Goal: Task Accomplishment & Management: Complete application form

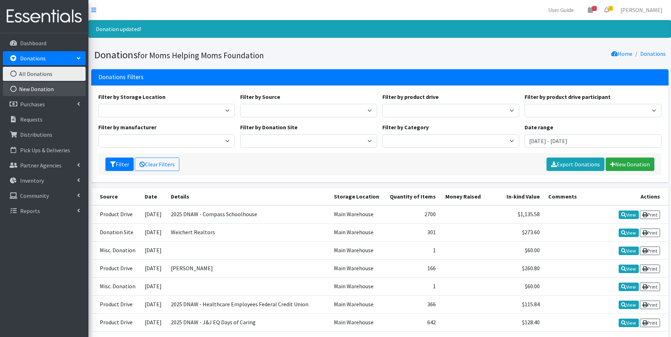
click at [47, 90] on link "New Donation" at bounding box center [44, 89] width 83 height 14
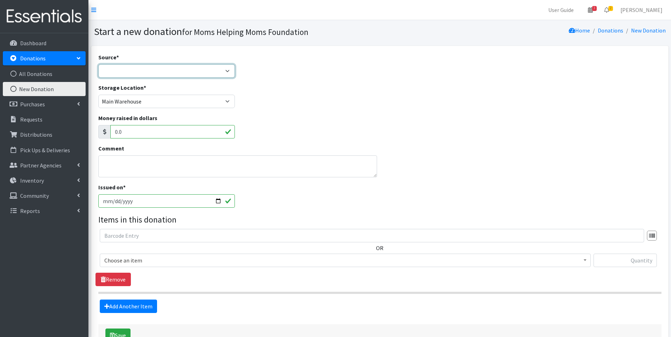
click at [227, 72] on select "Product Drive Manufacturer Donation Site Misc. Donation" at bounding box center [166, 70] width 137 height 13
select select "Product Drive"
click at [98, 64] on select "Product Drive Manufacturer Donation Site Misc. Donation" at bounding box center [166, 70] width 137 height 13
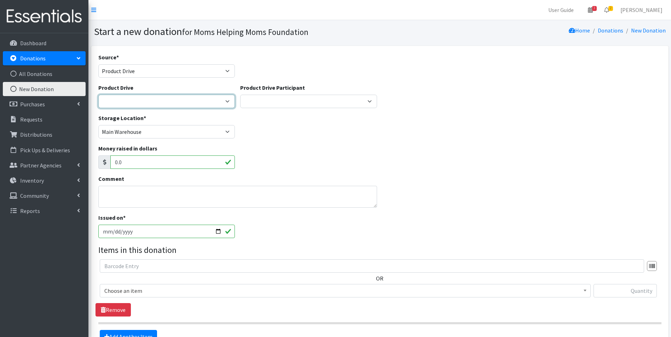
click at [227, 101] on select "2012 MOTHER'S DAY Zeta Phi Beta Sorority (virtual) 2021 HOLIDAY DRIVE AWR Week …" at bounding box center [166, 101] width 137 height 13
select select "3497"
click at [98, 95] on select "2012 MOTHER'S DAY Zeta Phi Beta Sorority (virtual) 2021 HOLIDAY DRIVE AWR Week …" at bounding box center [166, 101] width 137 height 13
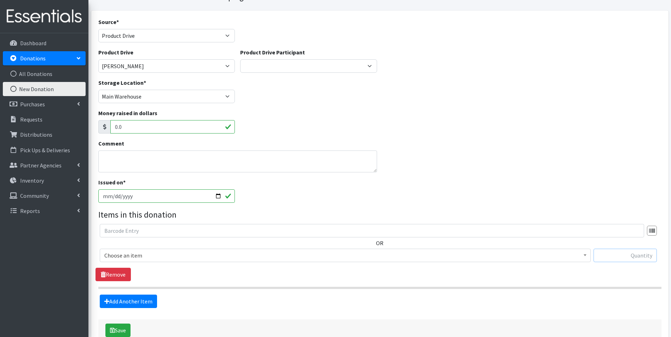
click at [630, 254] on input "text" at bounding box center [624, 255] width 63 height 13
type input "553"
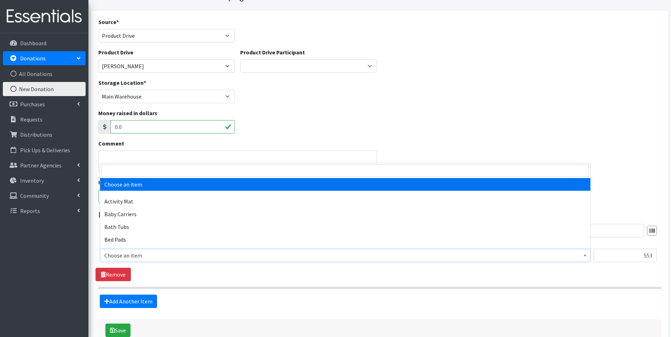
click at [583, 255] on b at bounding box center [584, 256] width 3 height 2
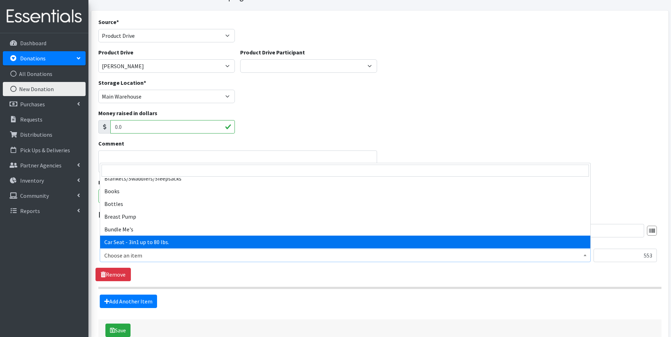
scroll to position [106, 0]
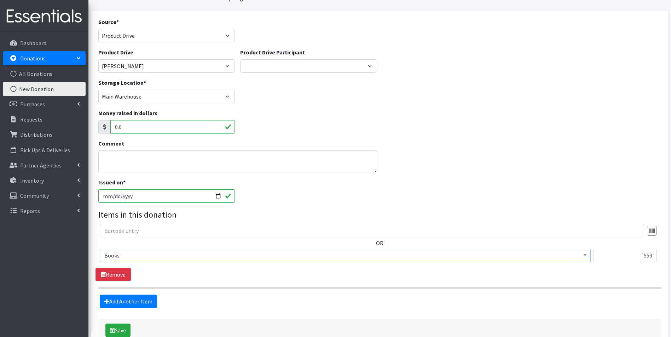
select select "1947"
click at [122, 330] on button "Save" at bounding box center [117, 330] width 25 height 13
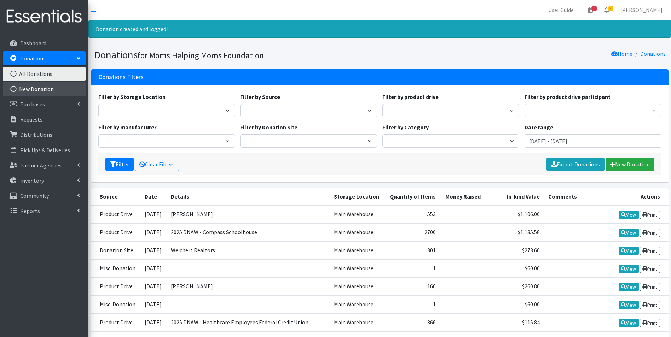
click at [44, 88] on link "New Donation" at bounding box center [44, 89] width 83 height 14
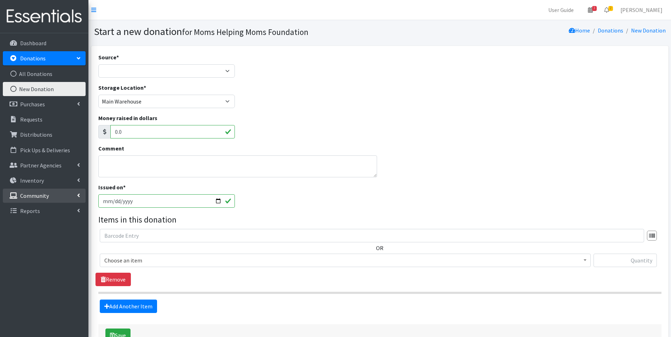
click at [40, 197] on p "Community" at bounding box center [34, 195] width 29 height 7
click at [41, 226] on link "Product Drives" at bounding box center [44, 226] width 83 height 14
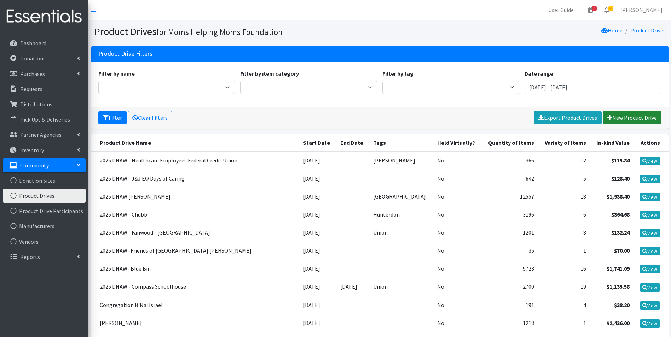
click at [618, 115] on link "New Product Drive" at bounding box center [632, 117] width 59 height 13
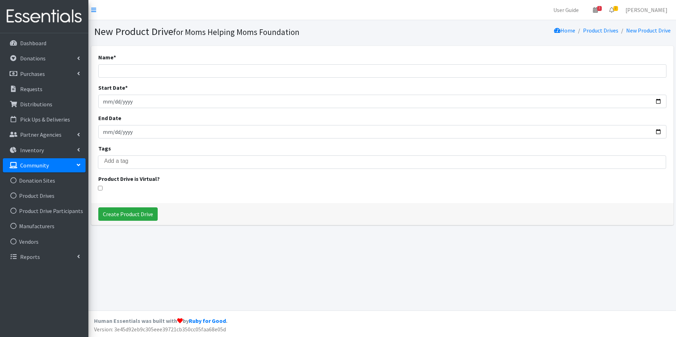
select select
click at [120, 71] on input "Name *" at bounding box center [382, 70] width 568 height 13
type input "2025 DNAW Girl Scouts Troop 65375"
click at [116, 102] on input "Start Date *" at bounding box center [382, 101] width 568 height 13
click at [107, 102] on input "Start Date *" at bounding box center [382, 101] width 568 height 13
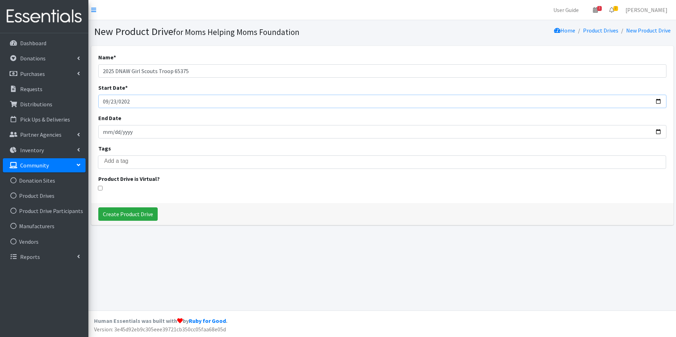
type input "2025-09-23"
click at [123, 129] on input "End Date" at bounding box center [382, 131] width 568 height 13
click at [112, 132] on input "End Date" at bounding box center [382, 131] width 568 height 13
click at [107, 133] on input "End Date" at bounding box center [382, 131] width 568 height 13
click at [112, 159] on input "search" at bounding box center [387, 161] width 566 height 6
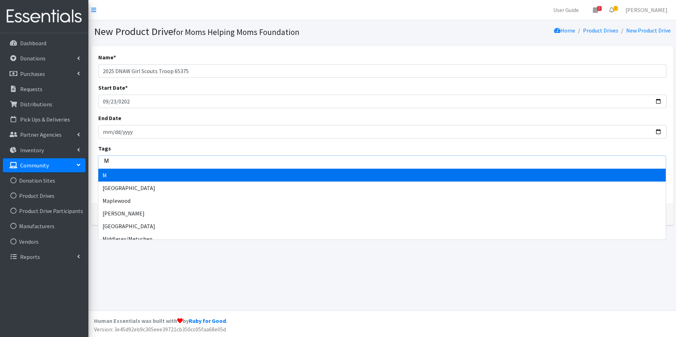
type input "Mi"
type input "Mif"
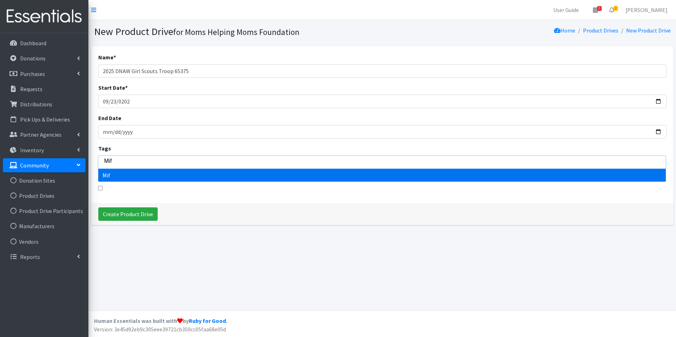
type input "Mi"
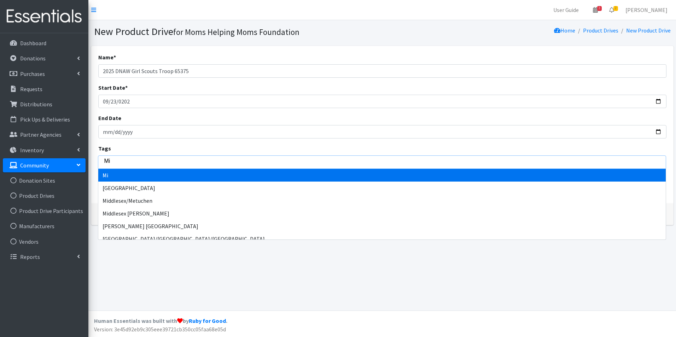
type input "Mid"
type input "Midd"
type input "Middl"
type input "Middle"
type input "Middles"
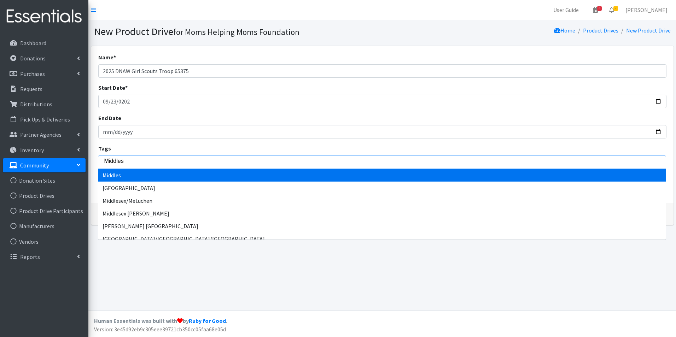
type input "Middlese"
type input "Middlesex"
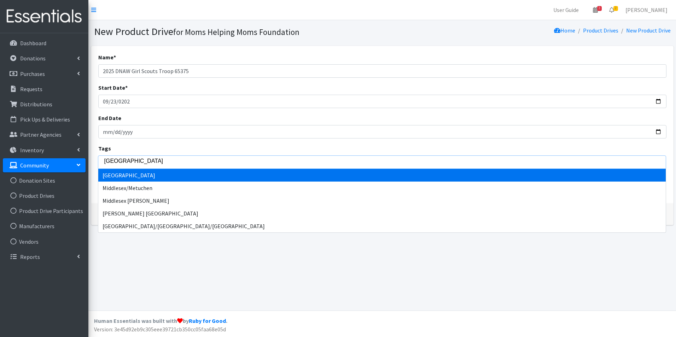
select select "Middlesex"
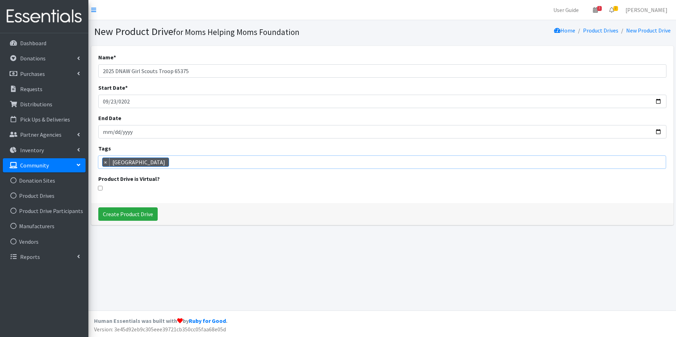
scroll to position [52, 0]
click at [130, 214] on input "Create Product Drive" at bounding box center [127, 214] width 59 height 13
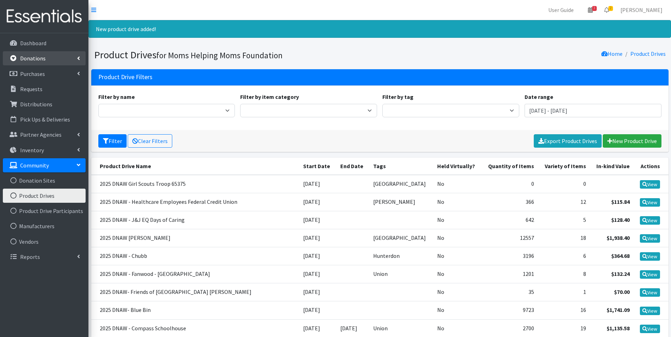
click at [63, 56] on link "Donations" at bounding box center [44, 58] width 83 height 14
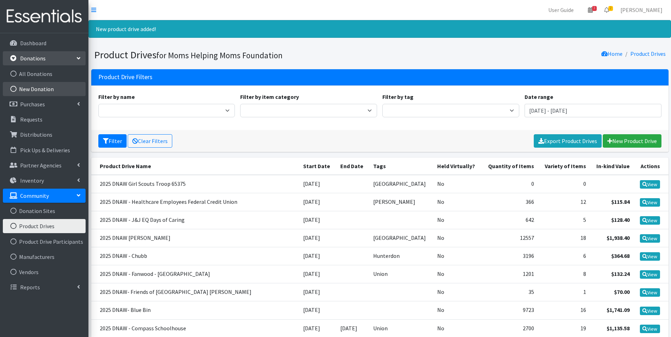
click at [50, 86] on link "New Donation" at bounding box center [44, 89] width 83 height 14
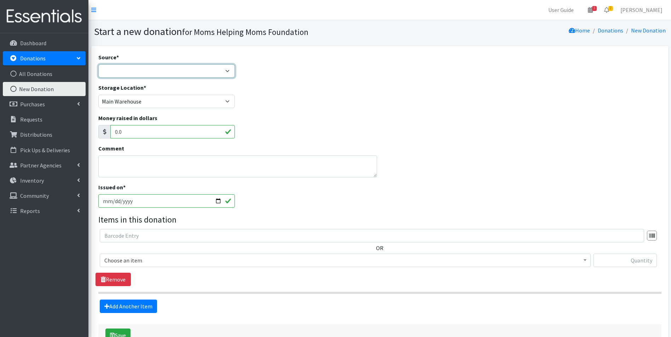
click at [228, 73] on select "Product Drive Manufacturer Donation Site Misc. Donation" at bounding box center [166, 70] width 137 height 13
select select "Product Drive"
click at [98, 64] on select "Product Drive Manufacturer Donation Site Misc. Donation" at bounding box center [166, 70] width 137 height 13
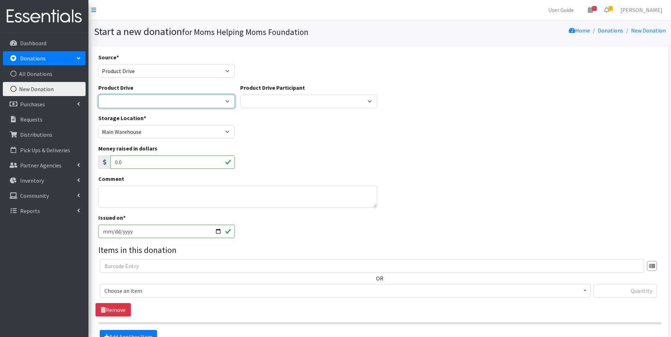
click at [228, 103] on select "2012 MOTHER'S DAY Zeta Phi Beta Sorority (virtual) 2021 HOLIDAY DRIVE AWR Week …" at bounding box center [166, 101] width 137 height 13
select select "3546"
click at [98, 95] on select "2012 MOTHER'S DAY Zeta Phi Beta Sorority (virtual) 2021 HOLIDAY DRIVE AWR Week …" at bounding box center [166, 101] width 137 height 13
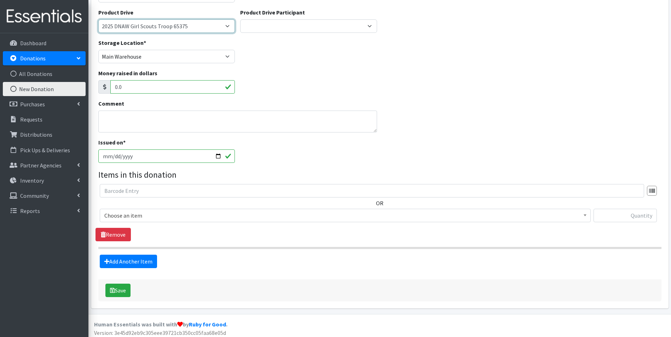
scroll to position [79, 0]
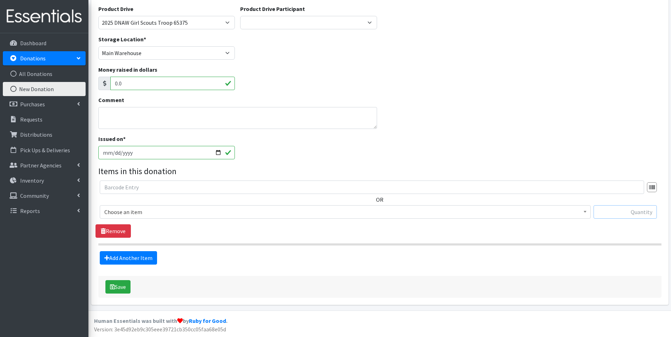
click at [617, 213] on input "text" at bounding box center [624, 211] width 63 height 13
type input "8"
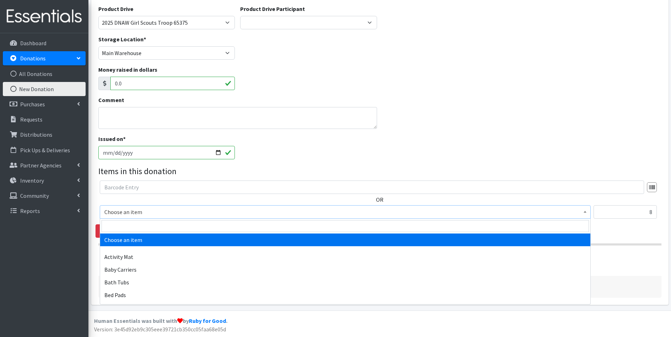
click at [586, 213] on span at bounding box center [584, 211] width 7 height 11
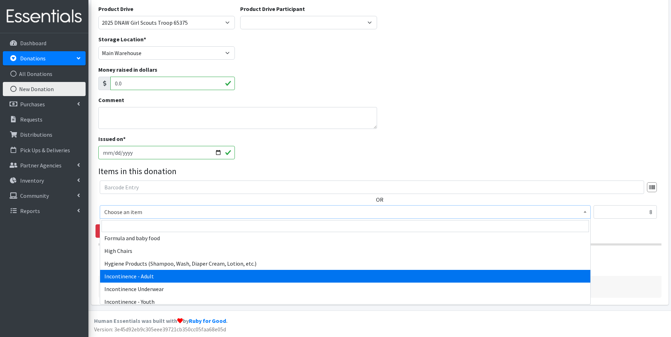
scroll to position [884, 0]
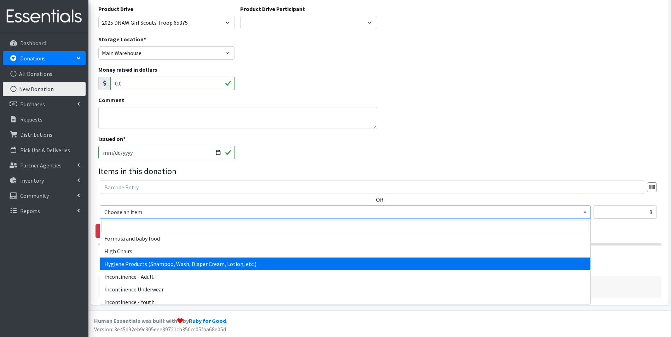
select select "5659"
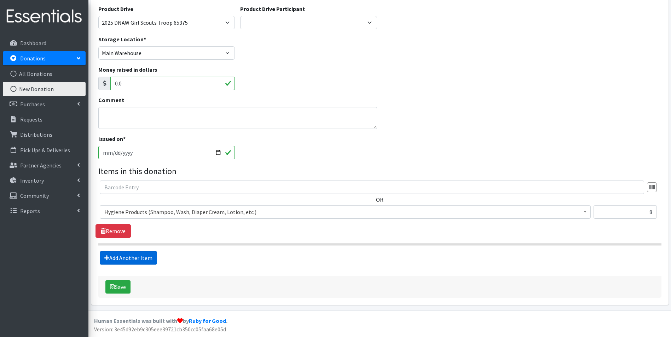
click at [126, 258] on link "Add Another Item" at bounding box center [128, 257] width 57 height 13
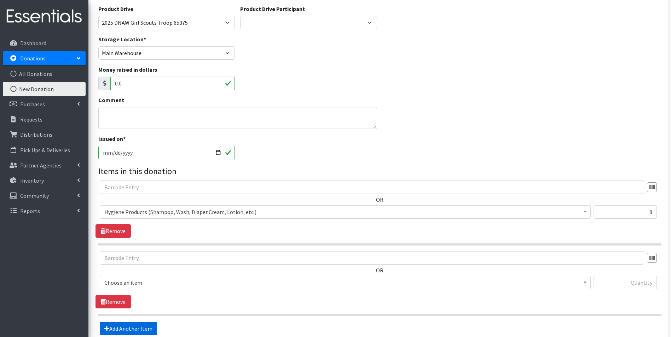
scroll to position [150, 0]
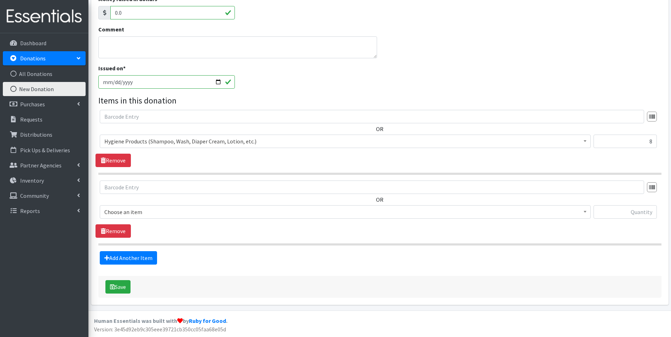
click at [583, 211] on span at bounding box center [584, 211] width 7 height 11
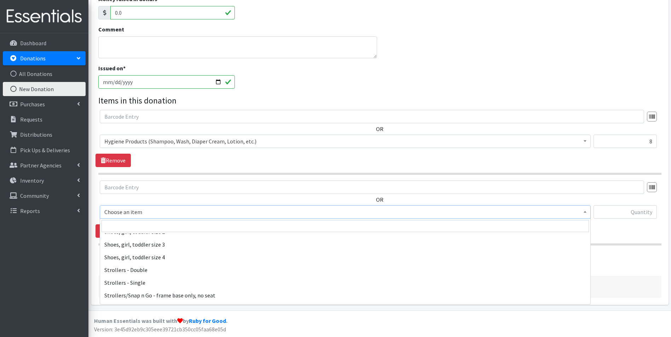
scroll to position [1627, 0]
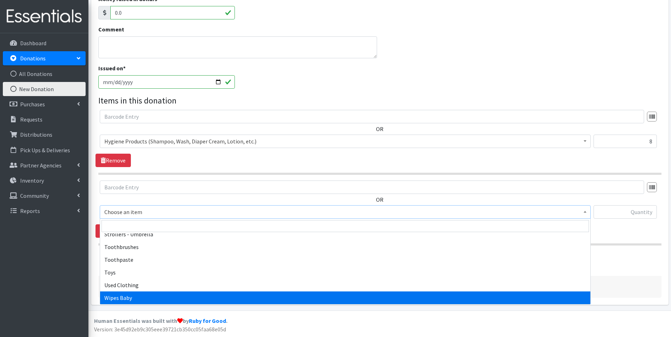
select select "1929"
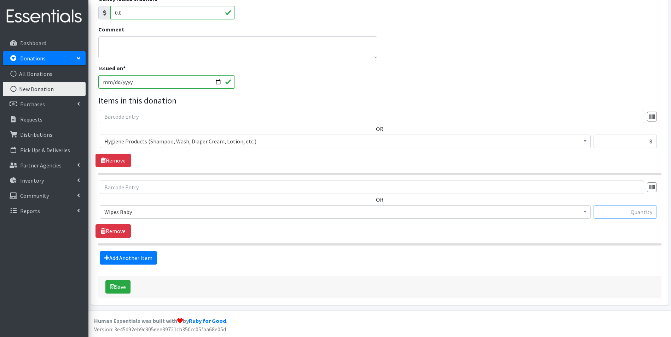
click at [617, 212] on input "text" at bounding box center [624, 211] width 63 height 13
type input "672"
click at [127, 256] on link "Add Another Item" at bounding box center [128, 257] width 57 height 13
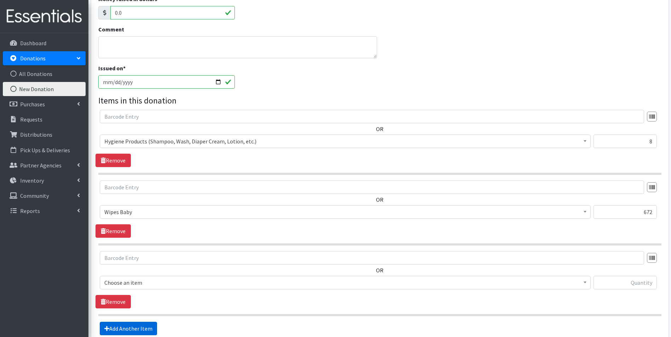
scroll to position [220, 0]
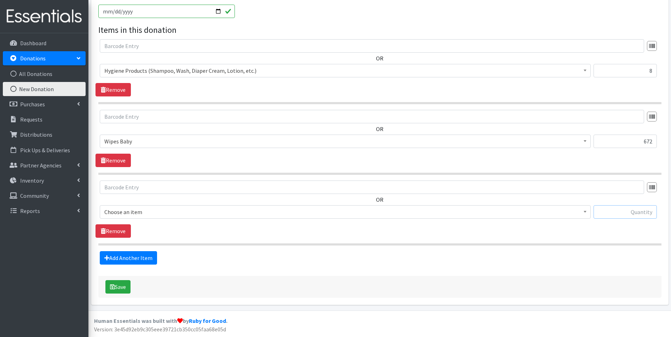
click at [635, 213] on input "text" at bounding box center [624, 211] width 63 height 13
type input "1"
click at [584, 212] on b at bounding box center [584, 212] width 3 height 2
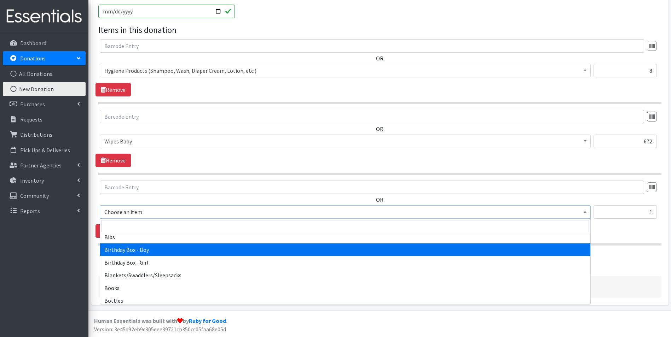
scroll to position [35, 0]
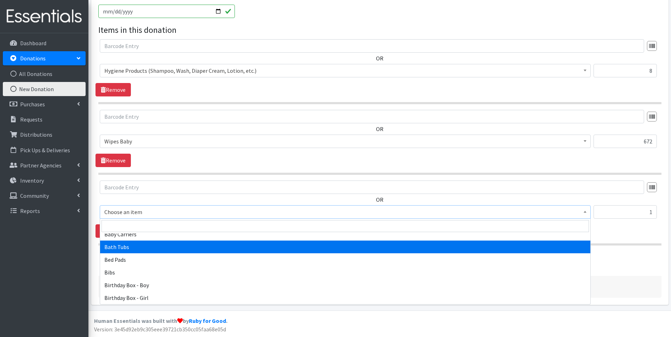
select select "1984"
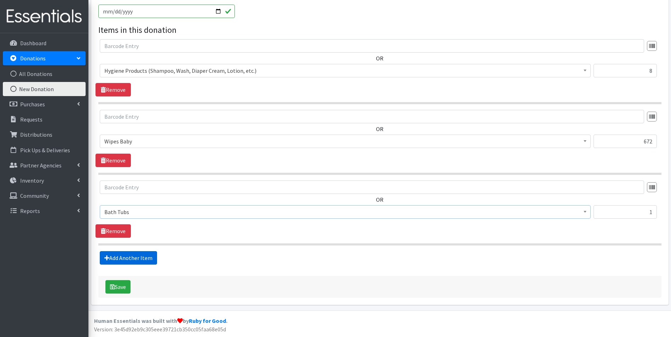
click at [129, 259] on link "Add Another Item" at bounding box center [128, 257] width 57 height 13
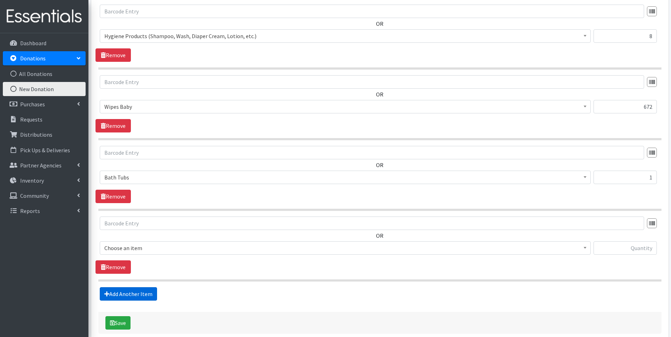
scroll to position [291, 0]
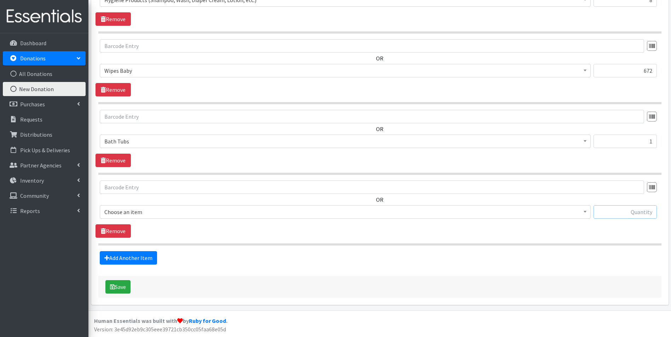
click at [623, 216] on input "text" at bounding box center [624, 211] width 63 height 13
type input "2"
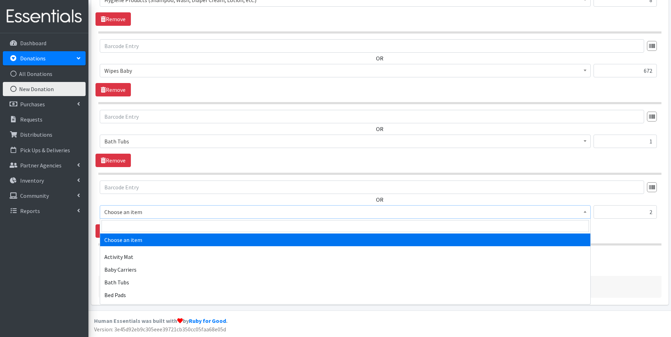
drag, startPoint x: 582, startPoint y: 213, endPoint x: 586, endPoint y: 214, distance: 4.1
click at [586, 214] on span at bounding box center [584, 211] width 7 height 11
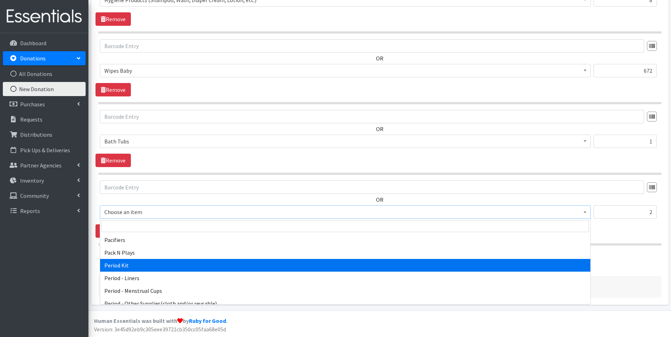
scroll to position [1025, 0]
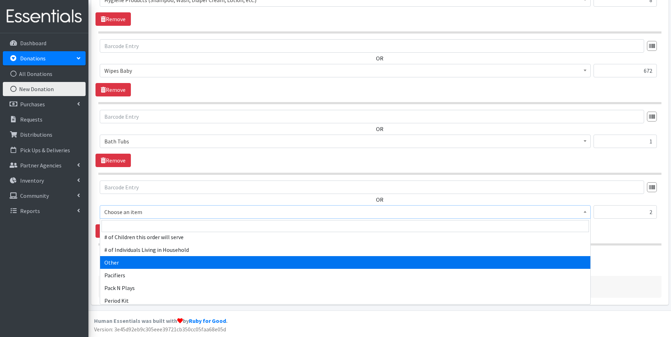
select select "316"
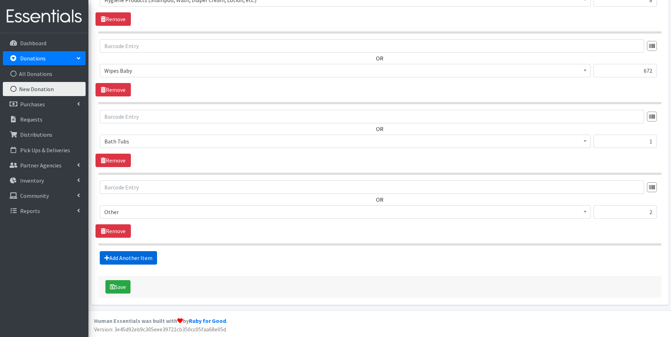
click at [121, 257] on link "Add Another Item" at bounding box center [128, 257] width 57 height 13
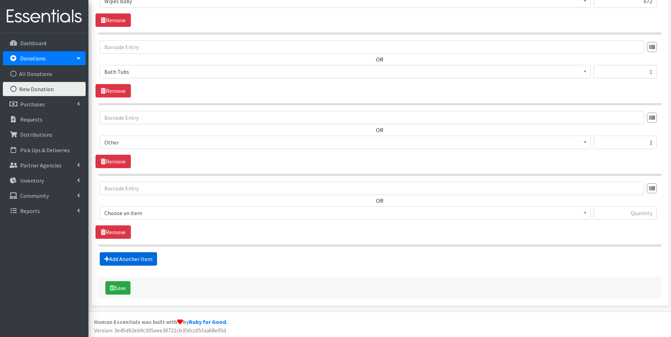
scroll to position [362, 0]
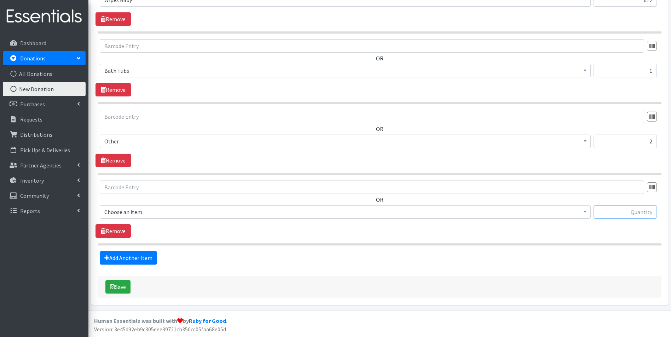
click at [637, 214] on input "text" at bounding box center [624, 211] width 63 height 13
type input "130"
click at [586, 208] on span at bounding box center [584, 211] width 7 height 11
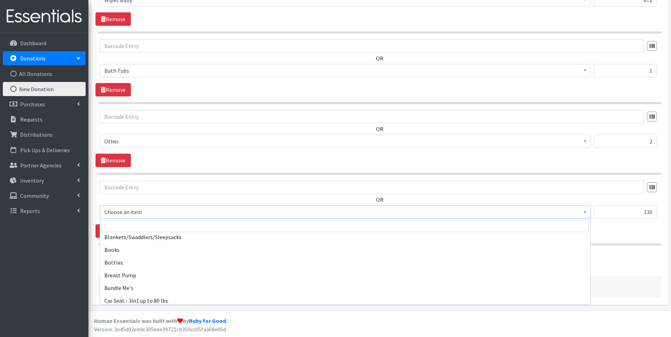
scroll to position [106, 0]
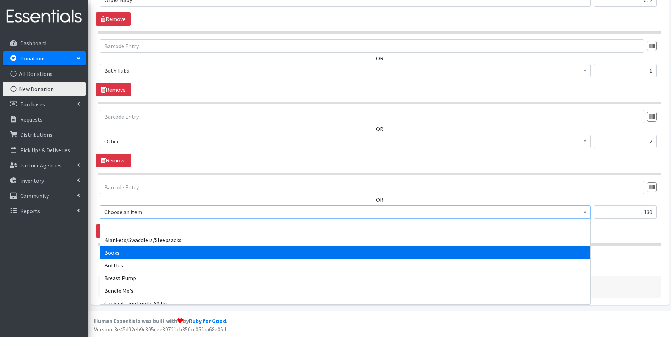
select select "1947"
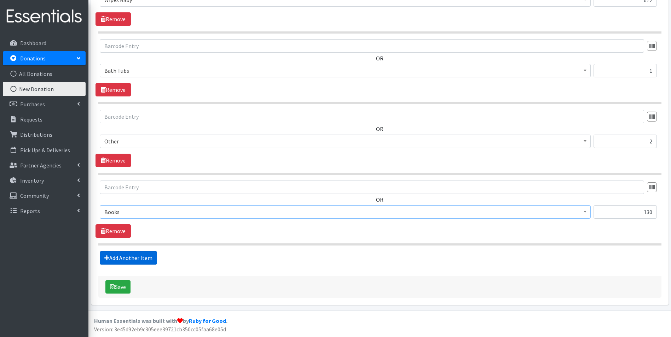
click at [123, 257] on link "Add Another Item" at bounding box center [128, 257] width 57 height 13
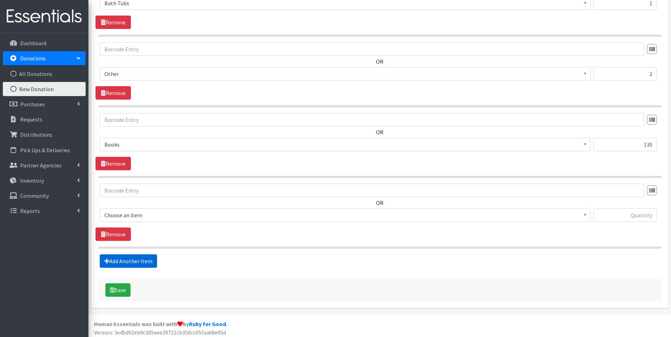
scroll to position [432, 0]
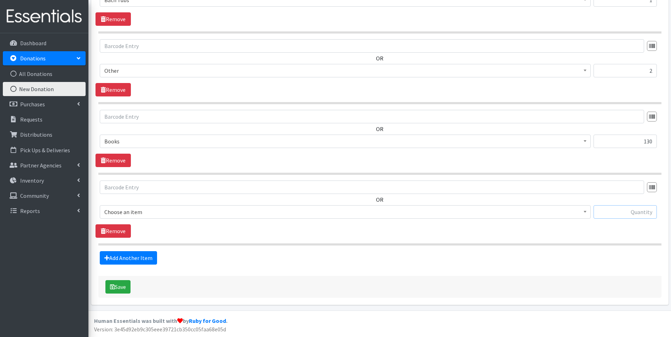
click at [611, 210] on input "text" at bounding box center [624, 211] width 63 height 13
type input "100"
click at [586, 212] on b at bounding box center [584, 212] width 3 height 2
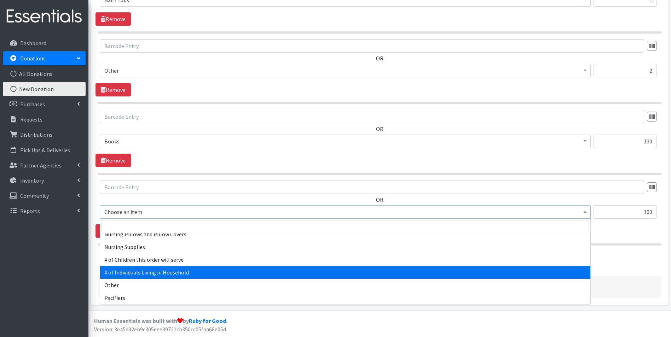
scroll to position [990, 0]
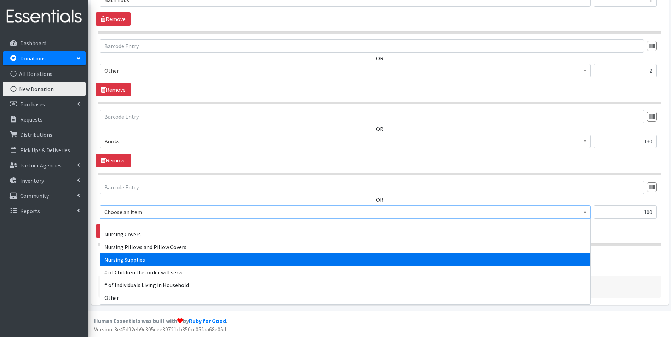
select select "1936"
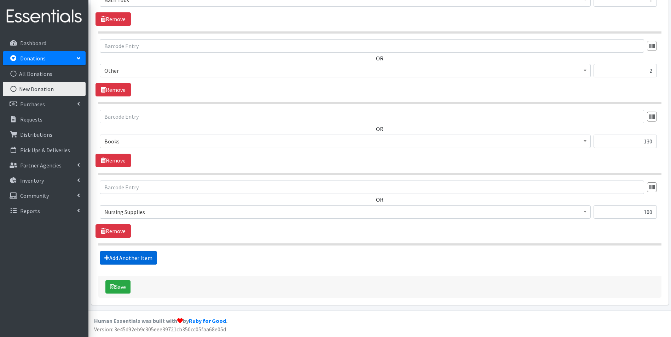
click at [133, 256] on link "Add Another Item" at bounding box center [128, 257] width 57 height 13
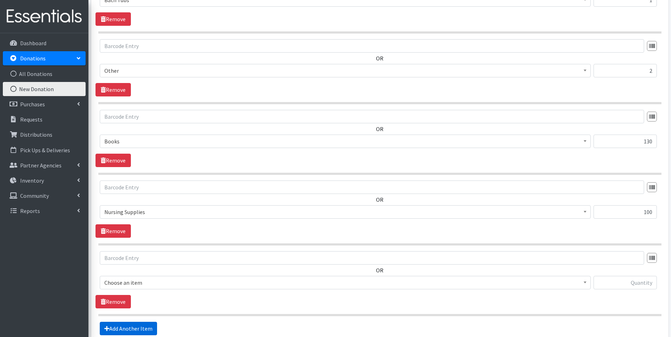
scroll to position [503, 0]
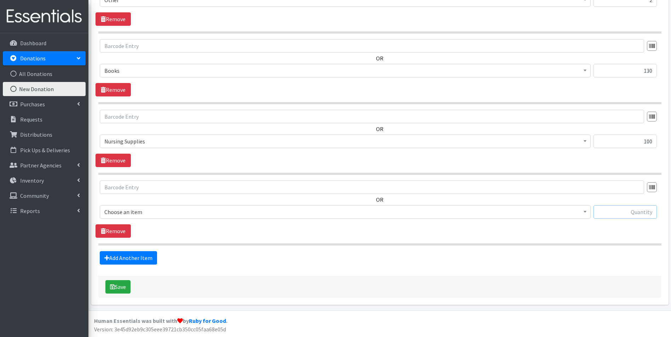
click at [623, 213] on input "text" at bounding box center [624, 211] width 63 height 13
type input "525"
click at [586, 211] on b at bounding box center [584, 212] width 3 height 2
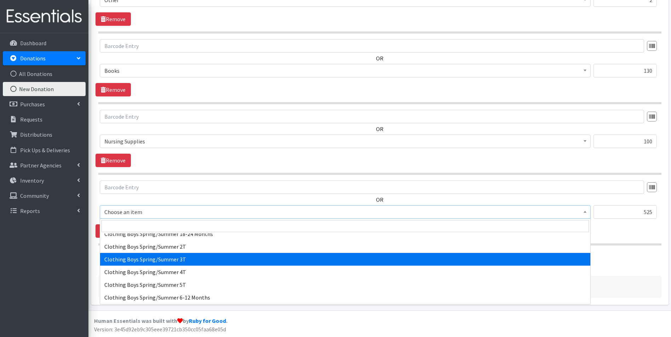
scroll to position [354, 0]
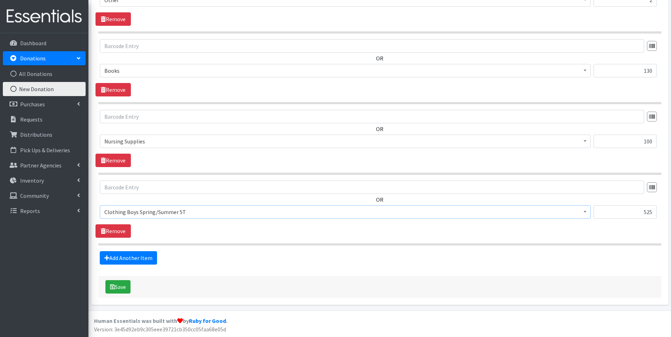
select select "5730"
click at [132, 257] on link "Add Another Item" at bounding box center [128, 257] width 57 height 13
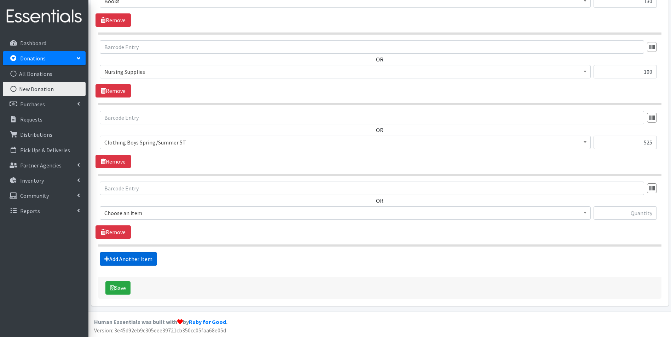
scroll to position [574, 0]
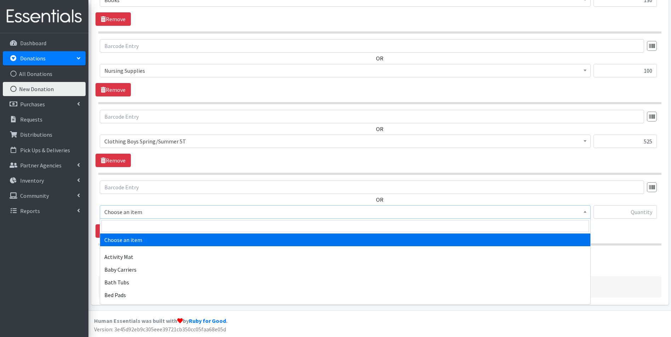
click at [584, 213] on span at bounding box center [584, 211] width 7 height 11
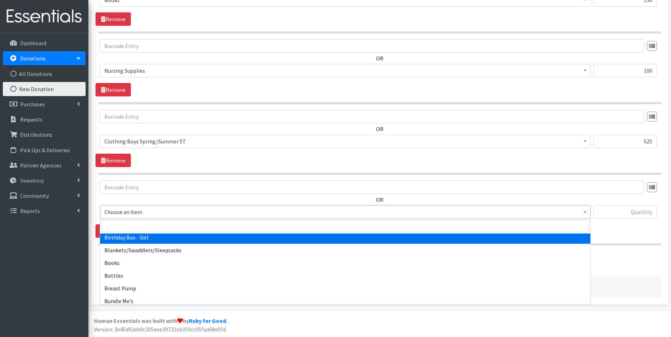
scroll to position [106, 0]
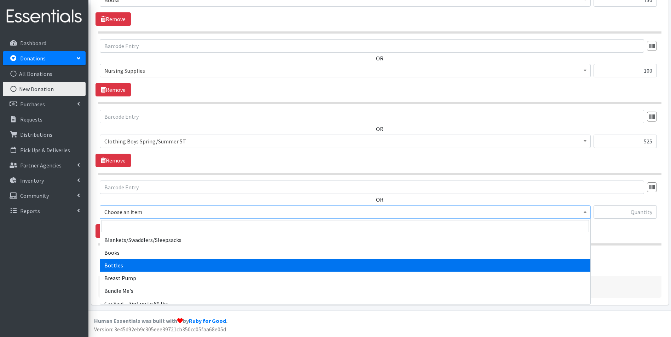
select select "1974"
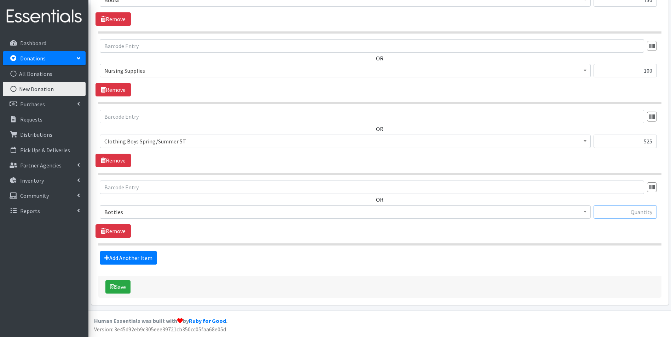
click at [606, 214] on input "text" at bounding box center [624, 211] width 63 height 13
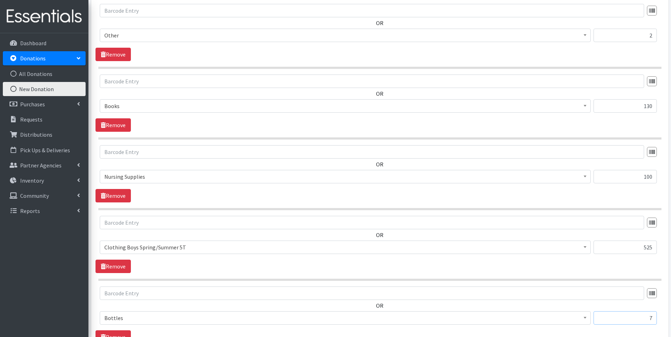
scroll to position [397, 0]
type input "7"
drag, startPoint x: 652, startPoint y: 106, endPoint x: 646, endPoint y: 106, distance: 5.4
click at [646, 106] on input "2" at bounding box center [624, 105] width 63 height 13
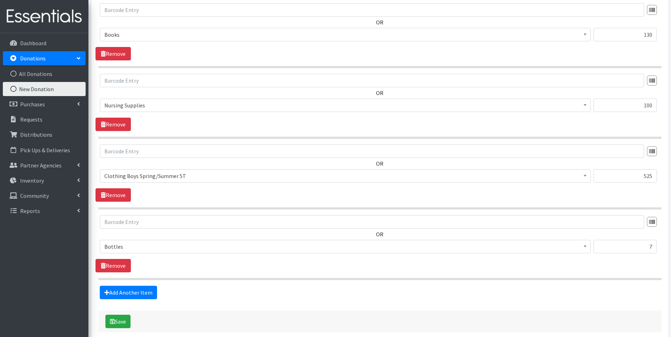
scroll to position [574, 0]
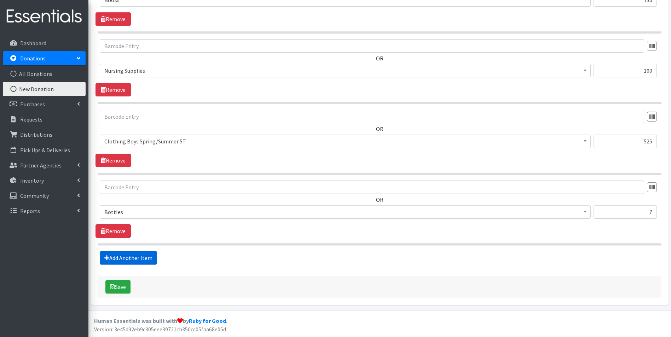
type input "6"
click at [125, 257] on link "Add Another Item" at bounding box center [128, 257] width 57 height 13
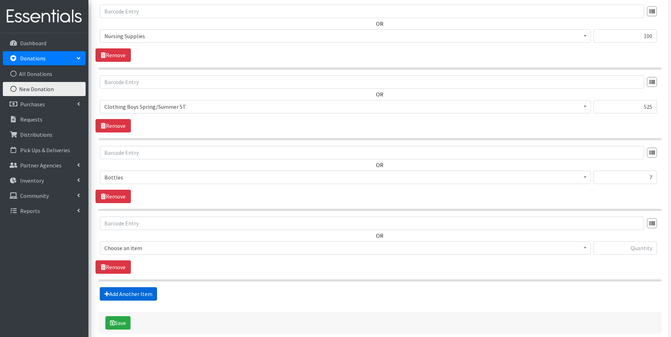
scroll to position [645, 0]
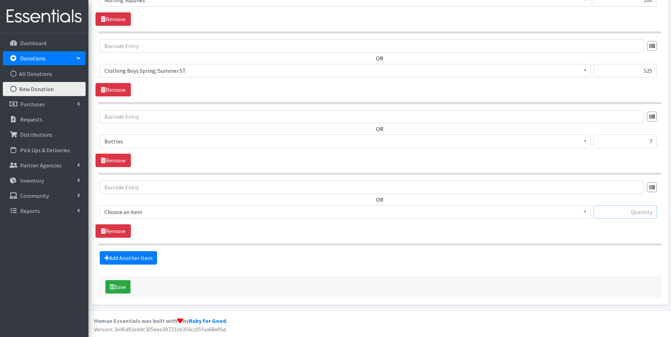
click at [606, 211] on input "text" at bounding box center [624, 211] width 63 height 13
type input "6"
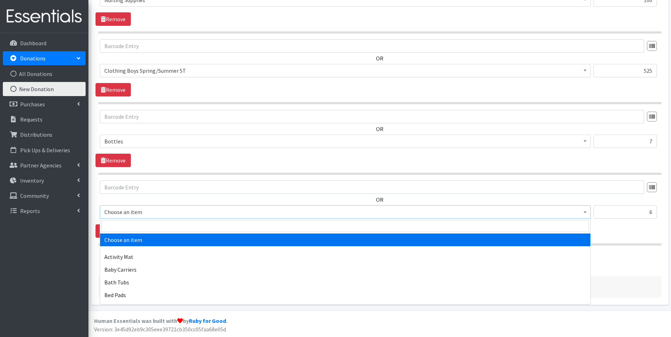
click at [584, 210] on span at bounding box center [584, 211] width 7 height 11
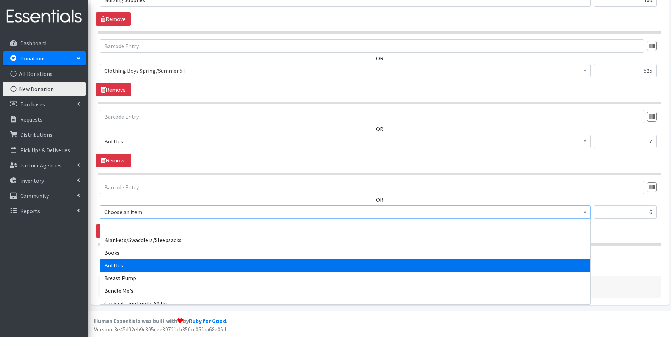
scroll to position [71, 0]
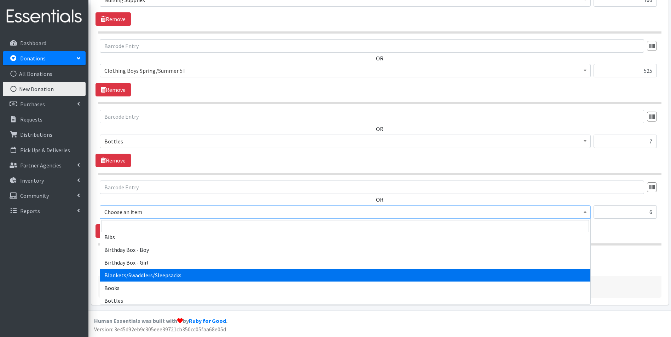
select select "1933"
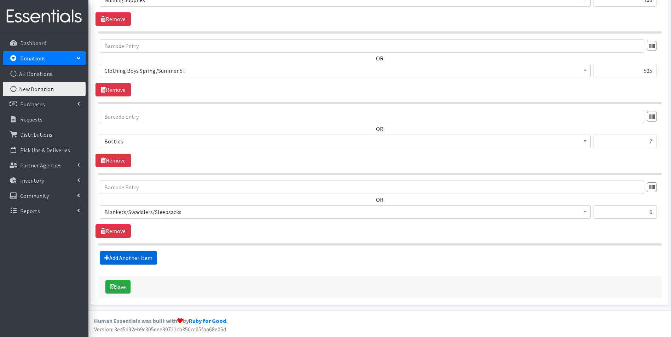
click at [129, 257] on link "Add Another Item" at bounding box center [128, 257] width 57 height 13
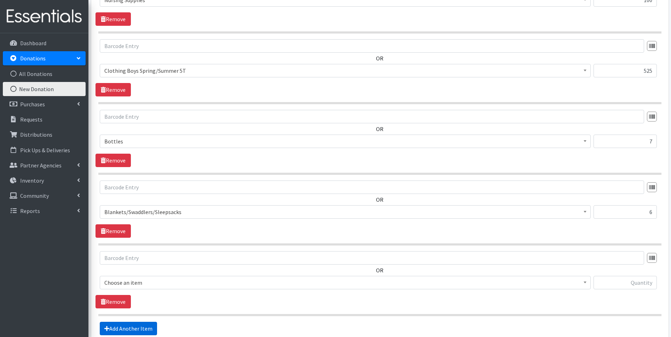
scroll to position [715, 0]
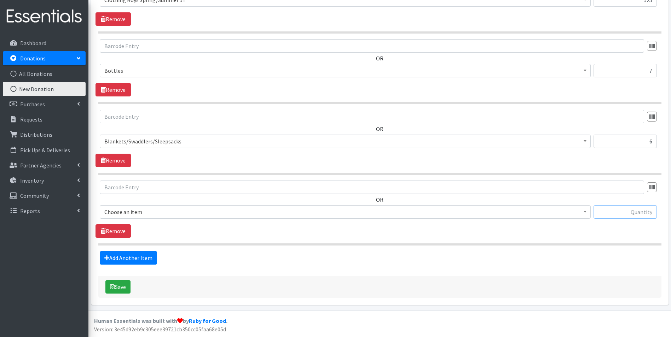
click at [628, 211] on input "text" at bounding box center [624, 211] width 63 height 13
type input "608"
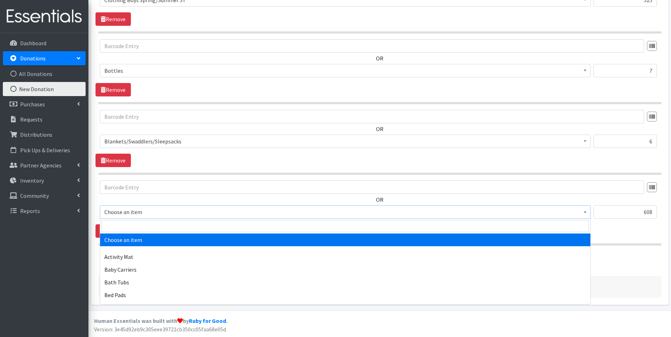
click at [584, 210] on span at bounding box center [584, 211] width 7 height 11
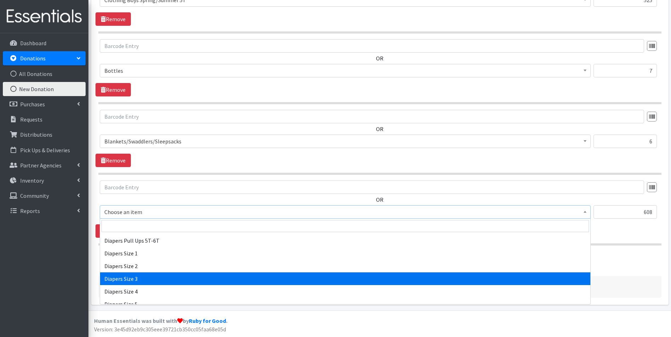
scroll to position [743, 0]
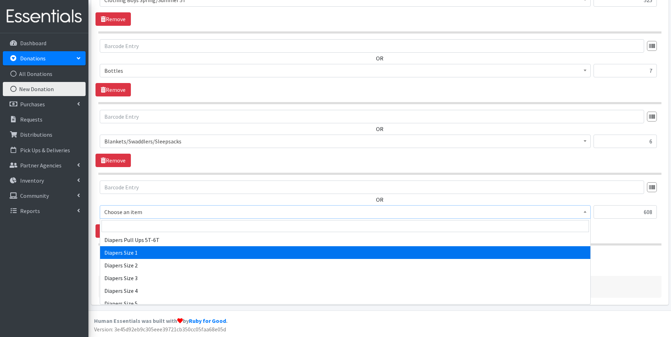
select select "1964"
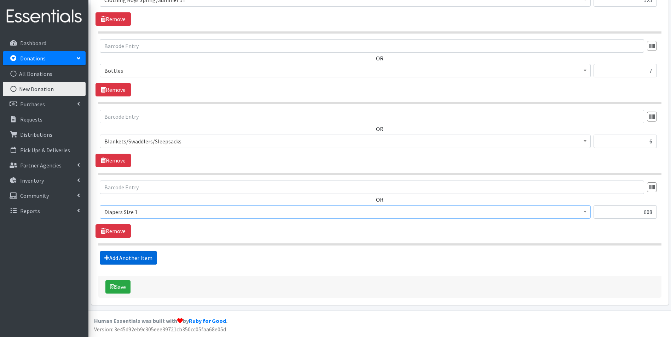
click at [127, 258] on link "Add Another Item" at bounding box center [128, 257] width 57 height 13
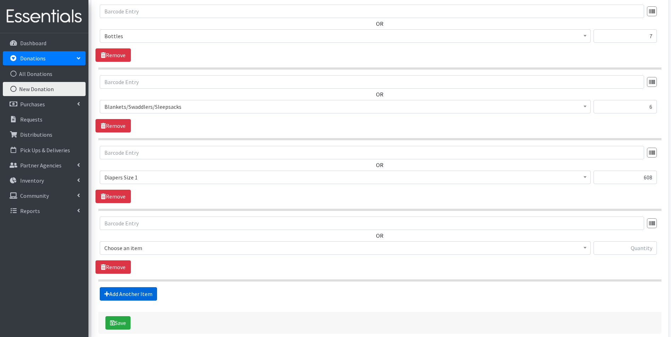
scroll to position [786, 0]
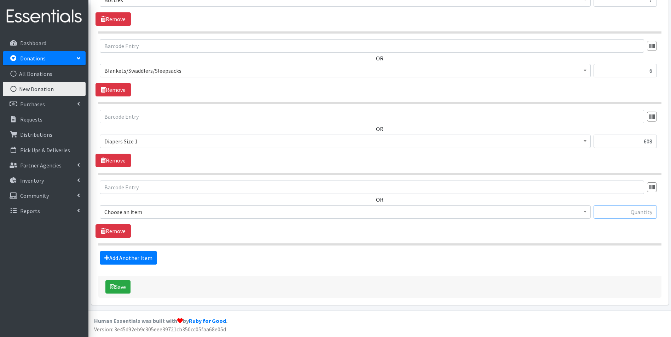
click at [625, 210] on input "text" at bounding box center [624, 211] width 63 height 13
type input "180"
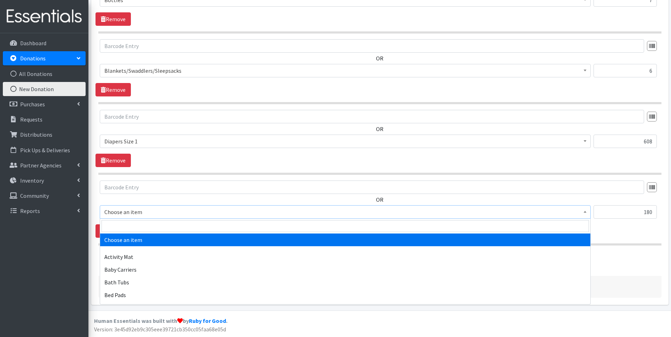
click at [585, 214] on span at bounding box center [584, 211] width 7 height 11
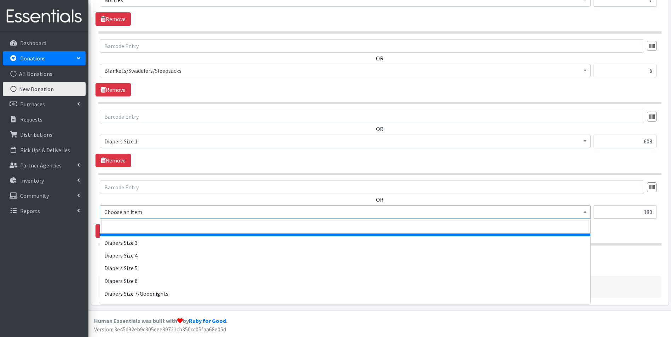
scroll to position [743, 0]
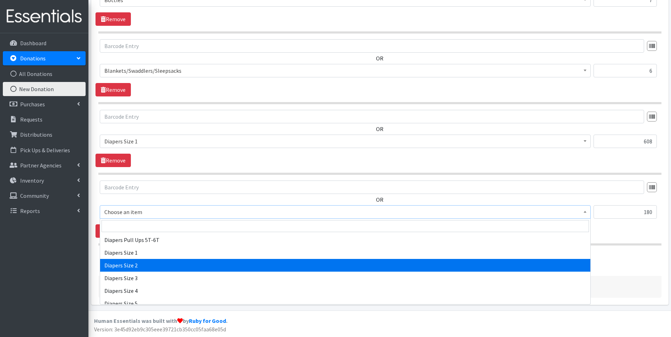
select select "1965"
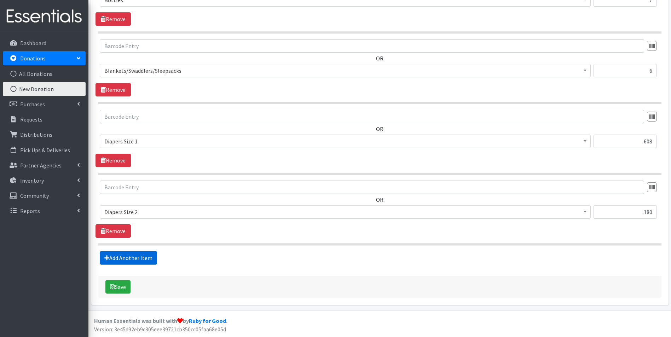
click at [127, 257] on link "Add Another Item" at bounding box center [128, 257] width 57 height 13
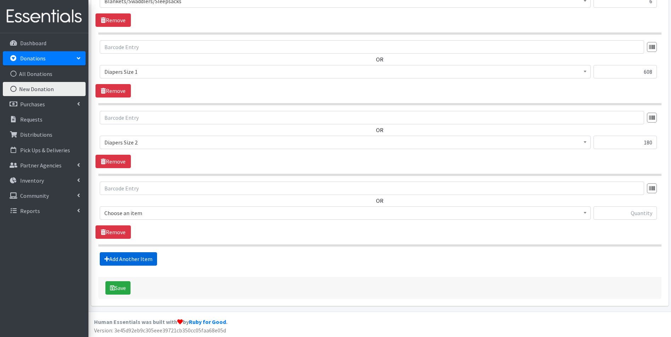
scroll to position [857, 0]
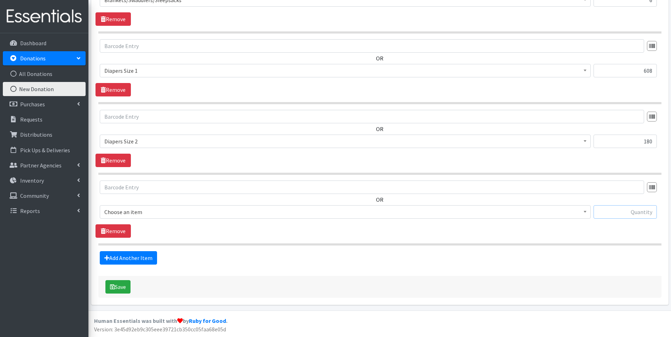
click at [621, 211] on input "text" at bounding box center [624, 211] width 63 height 13
type input "51"
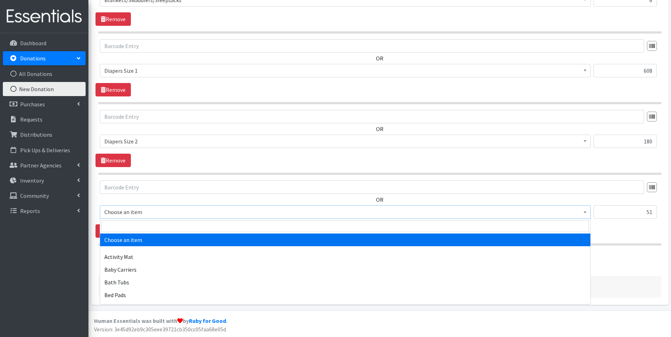
click at [582, 210] on span at bounding box center [584, 211] width 7 height 11
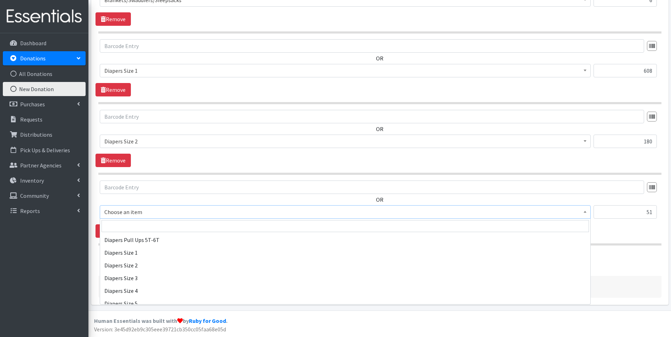
scroll to position [778, 0]
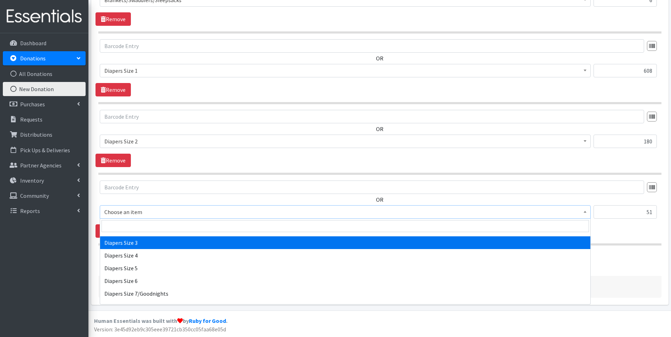
select select "1966"
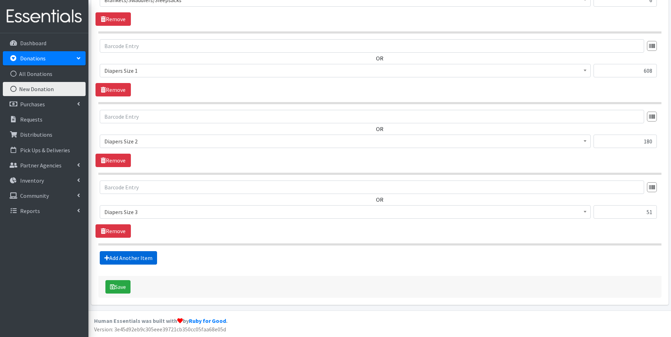
click at [132, 257] on link "Add Another Item" at bounding box center [128, 257] width 57 height 13
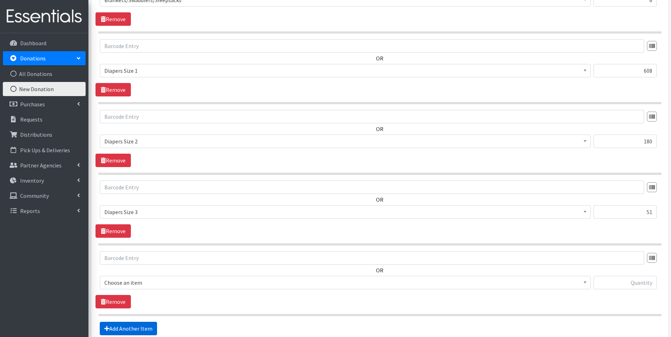
scroll to position [927, 0]
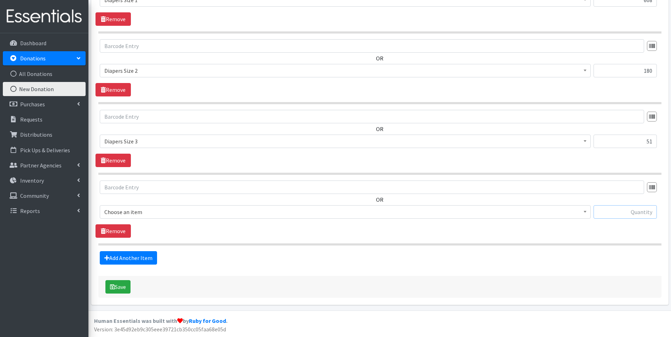
click at [625, 209] on input "text" at bounding box center [624, 211] width 63 height 13
type input "110"
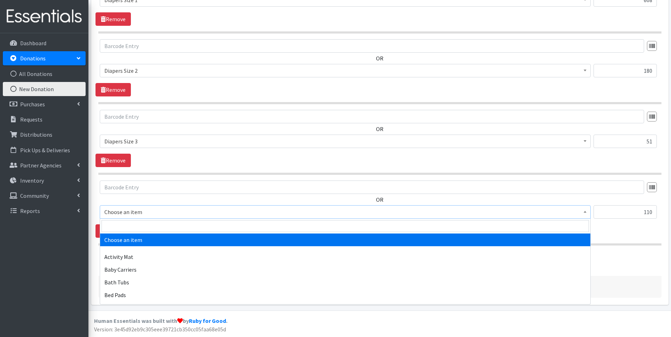
click at [583, 212] on b at bounding box center [584, 212] width 3 height 2
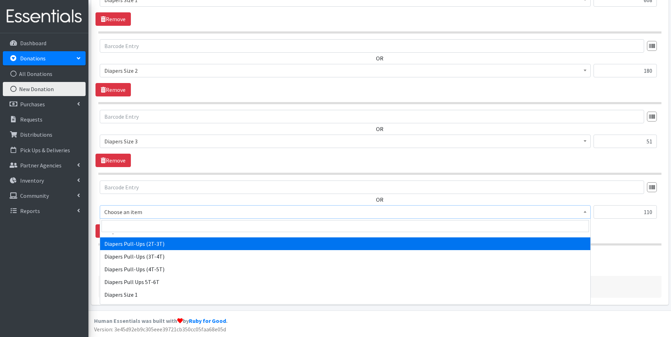
scroll to position [778, 0]
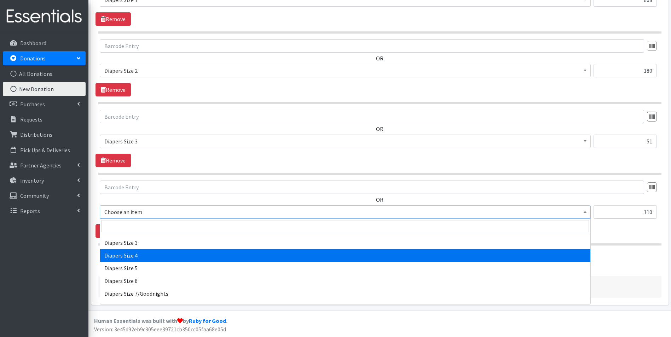
select select "1967"
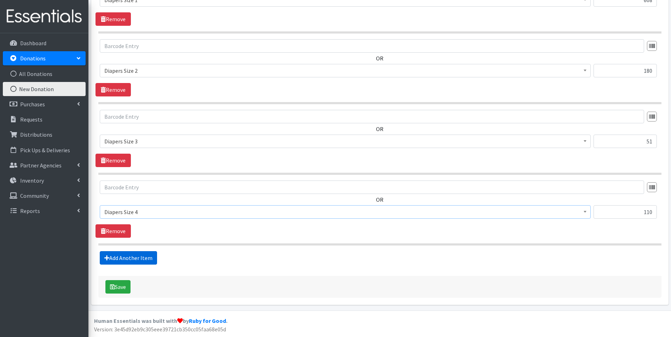
click at [142, 258] on link "Add Another Item" at bounding box center [128, 257] width 57 height 13
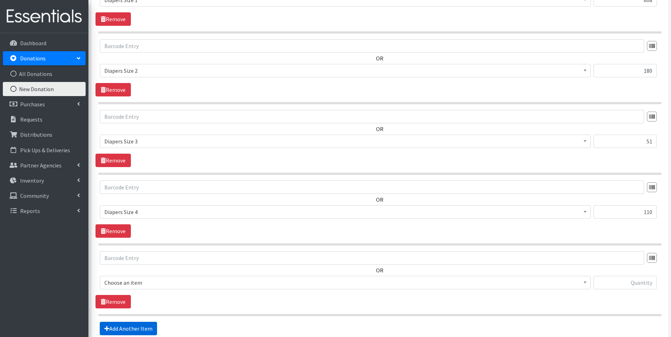
scroll to position [998, 0]
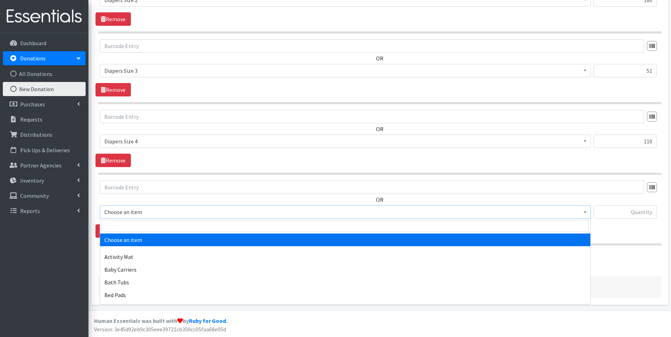
click at [584, 213] on span at bounding box center [584, 211] width 7 height 11
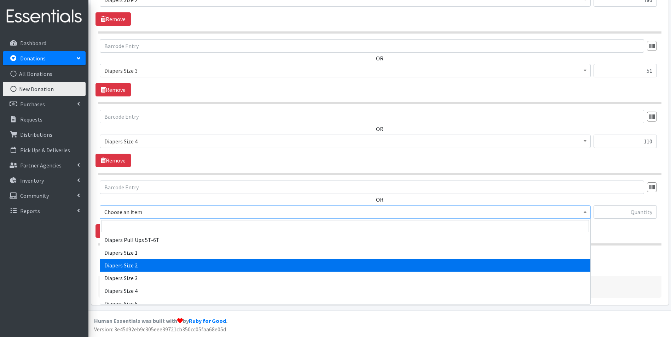
scroll to position [778, 0]
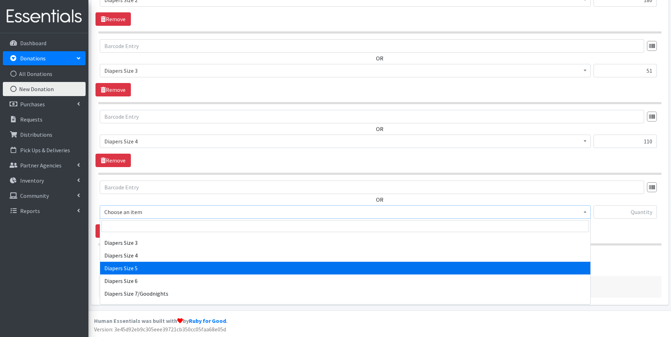
select select "1968"
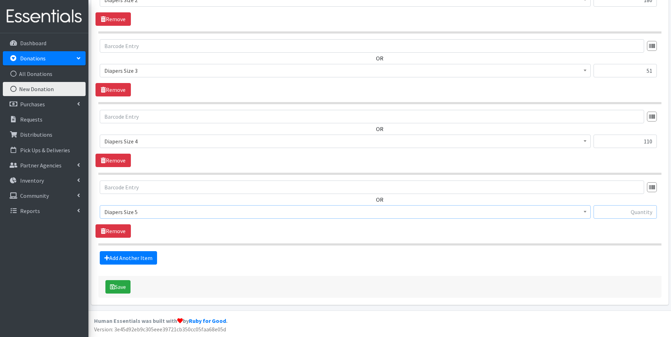
click at [629, 210] on input "text" at bounding box center [624, 211] width 63 height 13
type input "8"
click at [134, 258] on link "Add Another Item" at bounding box center [128, 257] width 57 height 13
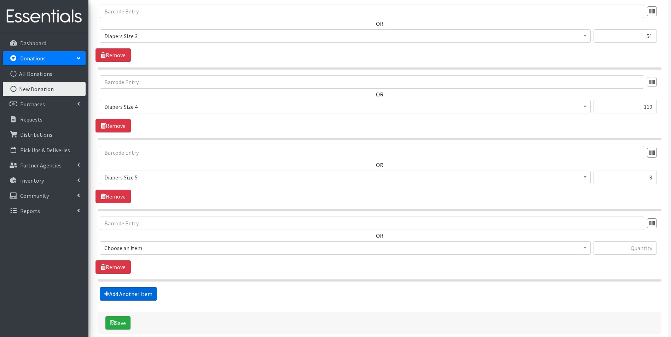
scroll to position [1069, 0]
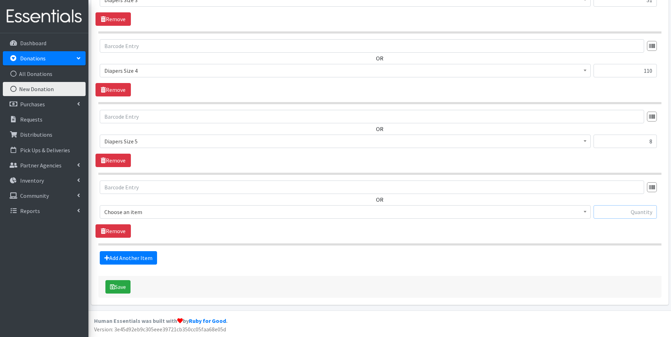
click at [625, 212] on input "text" at bounding box center [624, 211] width 63 height 13
type input "27"
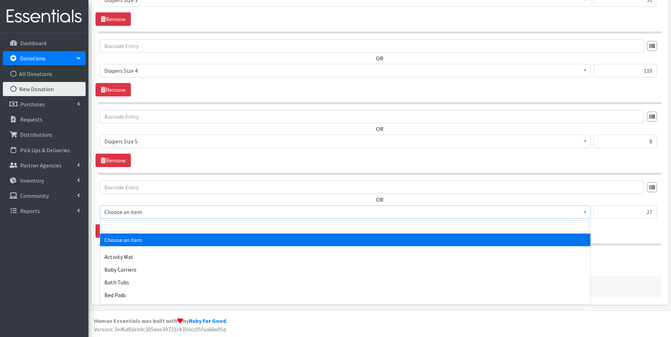
click at [589, 210] on span "Choose an item" at bounding box center [345, 211] width 491 height 13
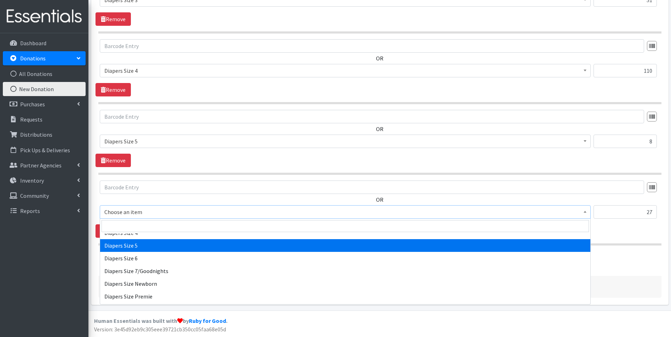
scroll to position [813, 0]
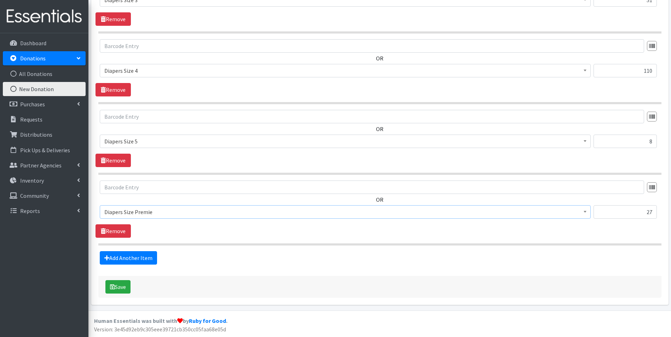
select select "5701"
click at [132, 260] on link "Add Another Item" at bounding box center [128, 257] width 57 height 13
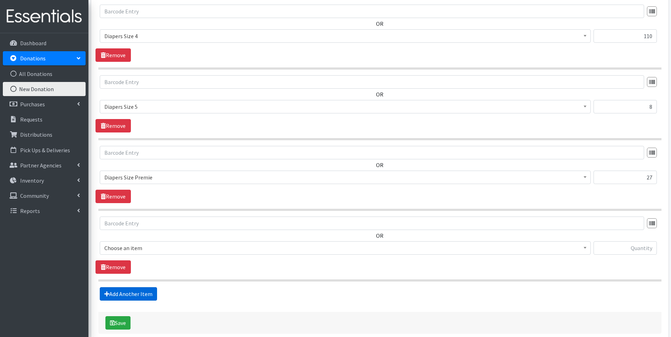
scroll to position [1140, 0]
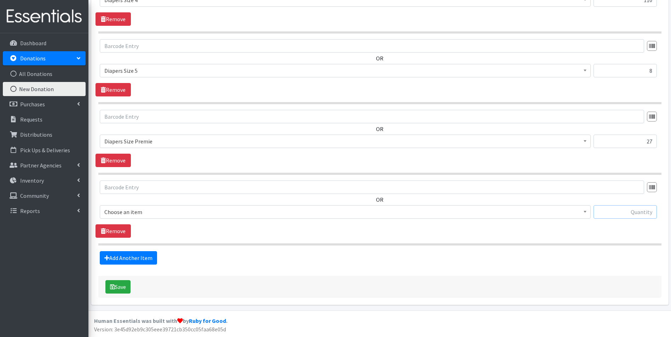
click at [628, 211] on input "text" at bounding box center [624, 211] width 63 height 13
type input "128"
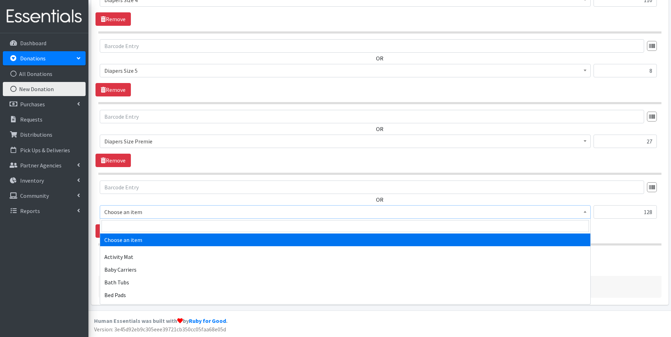
click at [587, 209] on span at bounding box center [584, 211] width 7 height 11
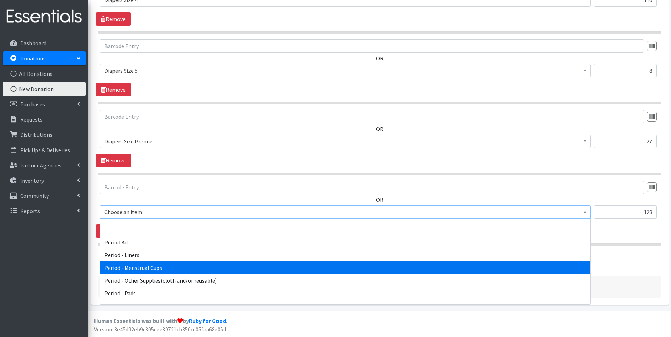
scroll to position [1096, 0]
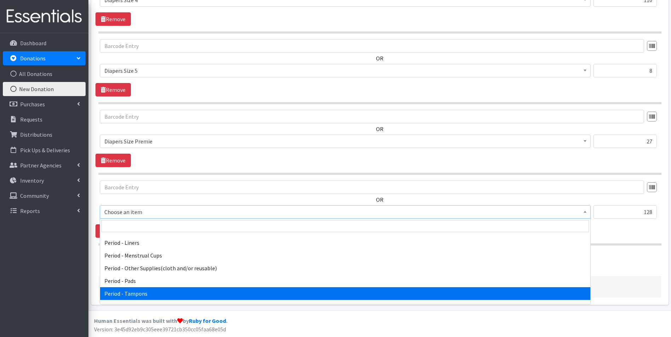
select select "5773"
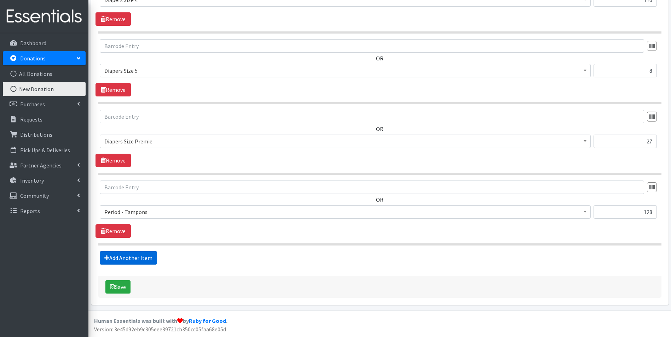
click at [123, 256] on link "Add Another Item" at bounding box center [128, 257] width 57 height 13
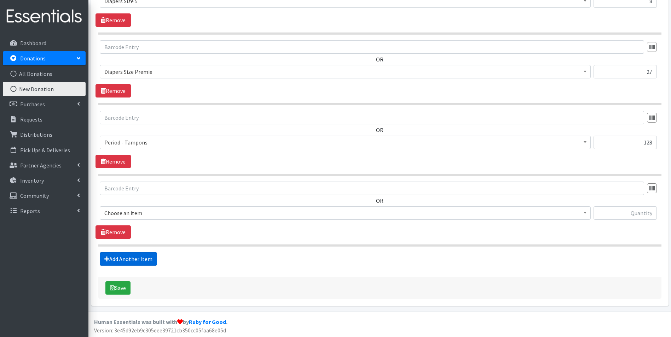
scroll to position [1210, 0]
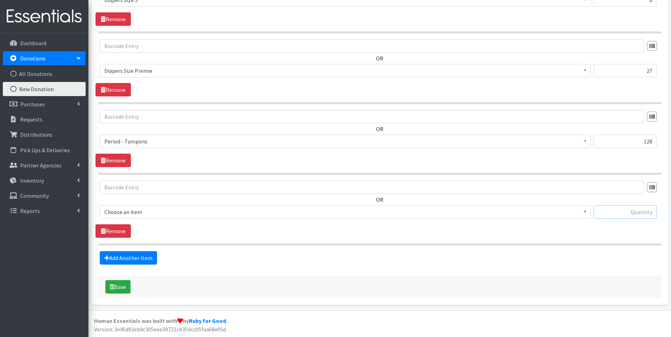
click at [615, 209] on input "text" at bounding box center [624, 211] width 63 height 13
type input "35"
click at [583, 213] on span at bounding box center [584, 211] width 7 height 11
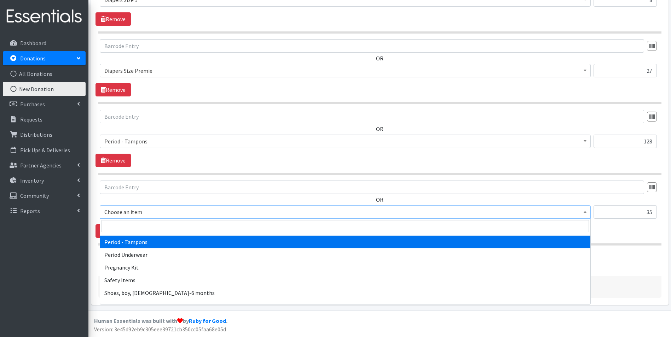
scroll to position [1131, 0]
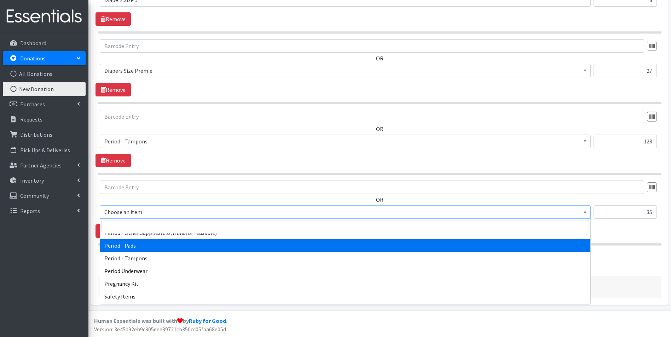
select select "5772"
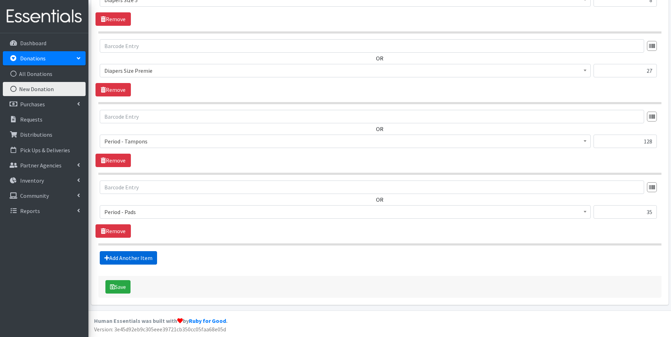
click at [137, 258] on link "Add Another Item" at bounding box center [128, 257] width 57 height 13
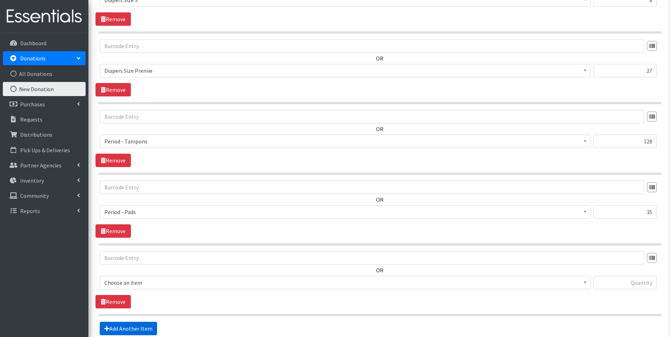
scroll to position [1281, 0]
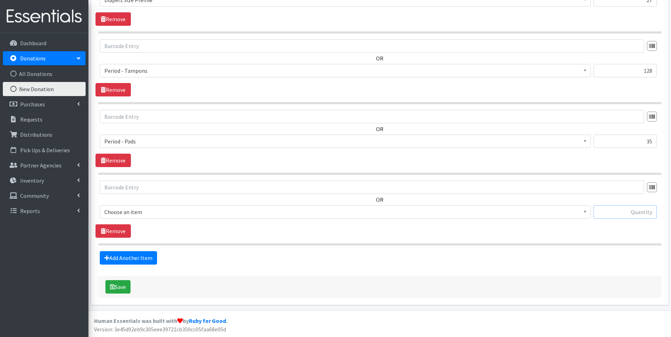
click at [612, 215] on input "text" at bounding box center [624, 211] width 63 height 13
type input "100"
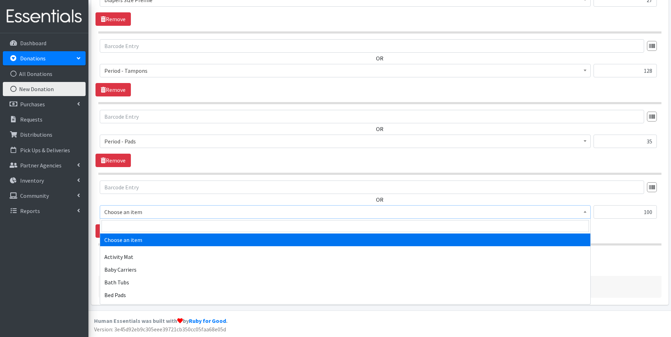
click at [586, 210] on span at bounding box center [584, 211] width 7 height 11
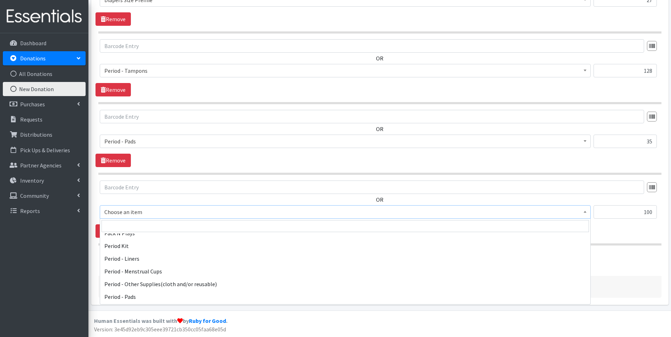
scroll to position [1096, 0]
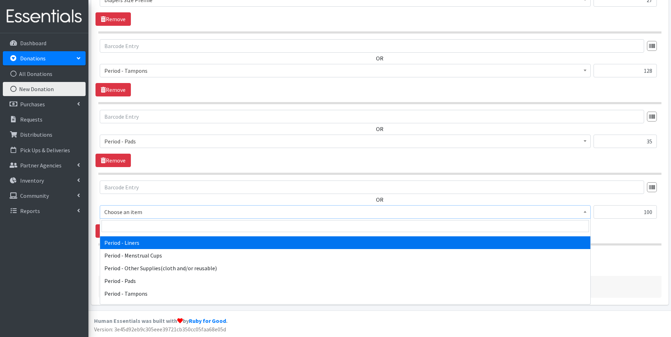
select select "5774"
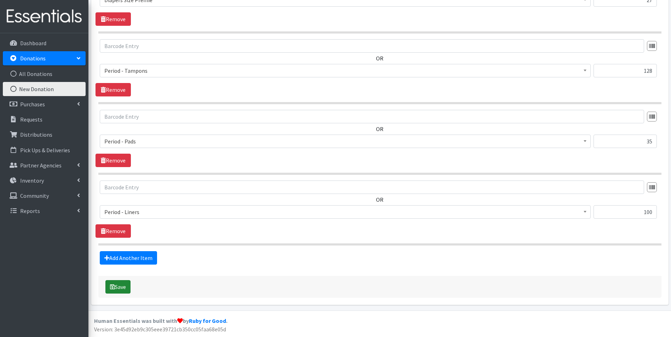
click at [118, 287] on button "Save" at bounding box center [117, 286] width 25 height 13
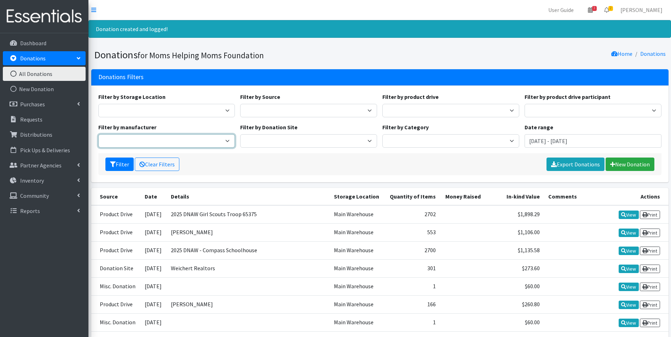
click at [169, 144] on select "Amazon Wishlist Target Wishlist" at bounding box center [166, 140] width 137 height 13
